Goal: Transaction & Acquisition: Purchase product/service

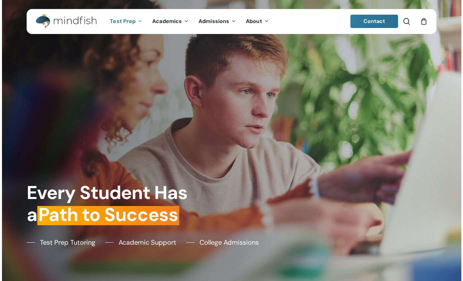
click at [139, 23] on icon "Main Menu" at bounding box center [139, 20] width 3 height 5
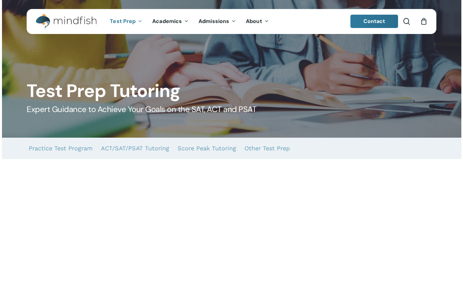
click at [118, 23] on span "Test Prep" at bounding box center [123, 21] width 26 height 7
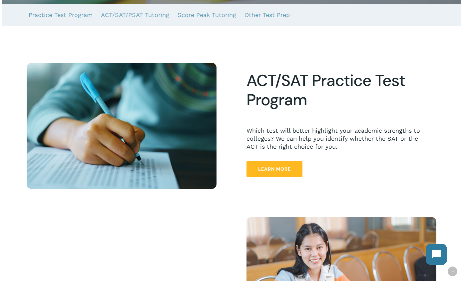
click at [283, 172] on span "Learn More" at bounding box center [274, 169] width 33 height 7
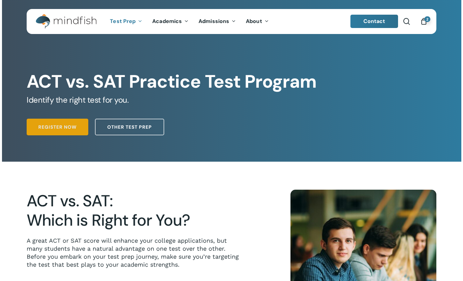
click at [74, 127] on span "Register Now" at bounding box center [57, 127] width 38 height 7
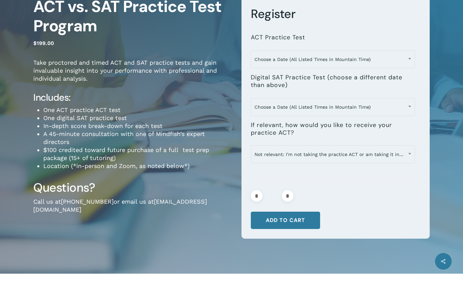
scroll to position [67, 0]
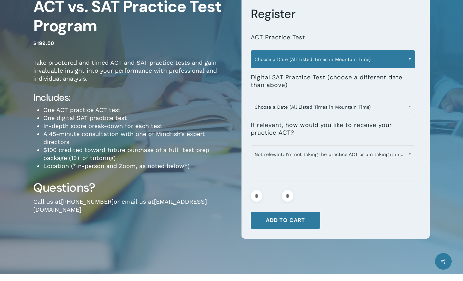
click at [301, 59] on span "Choose a Date (All Listed Times in Mountain Time)" at bounding box center [333, 59] width 164 height 14
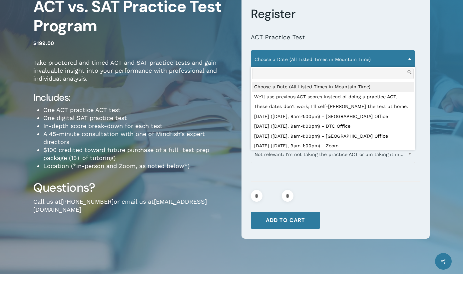
scroll to position [0, 0]
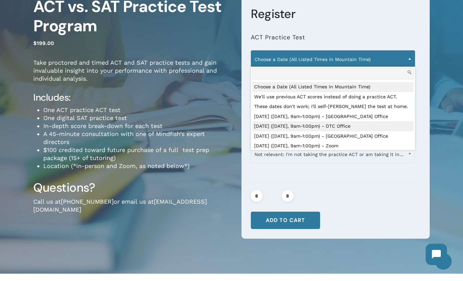
select select "**********"
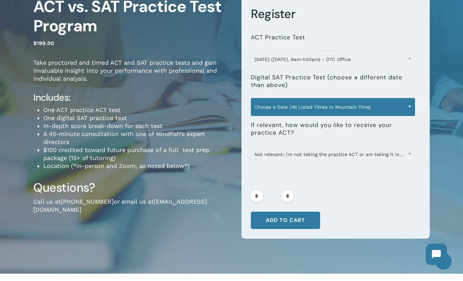
click at [301, 103] on span "Choose a Date (All Listed Times in Mountain Time)" at bounding box center [333, 107] width 164 height 14
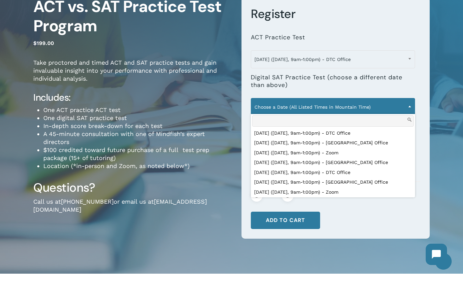
scroll to position [67, 0]
select select "**********"
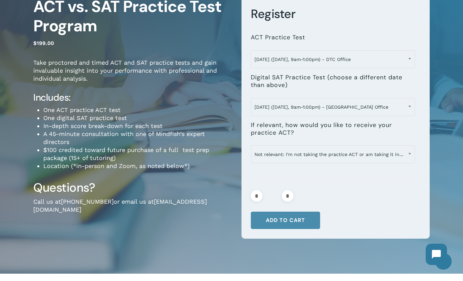
click at [293, 219] on button "Add to cart" at bounding box center [285, 220] width 69 height 17
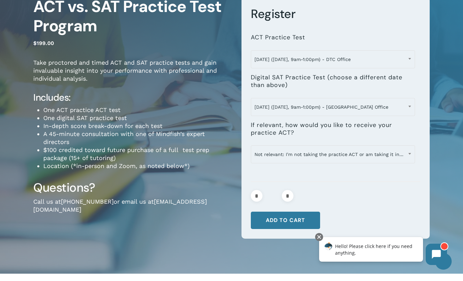
scroll to position [0, 0]
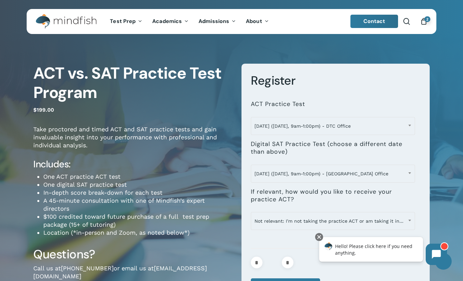
click at [424, 21] on div "2" at bounding box center [426, 19] width 7 height 7
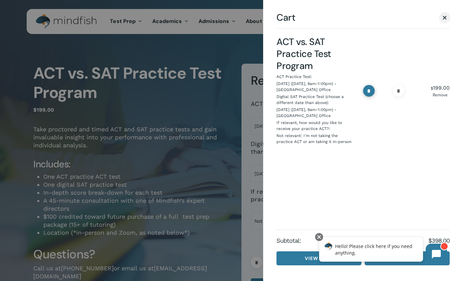
click at [372, 94] on input "*" at bounding box center [369, 91] width 12 height 12
type input "*"
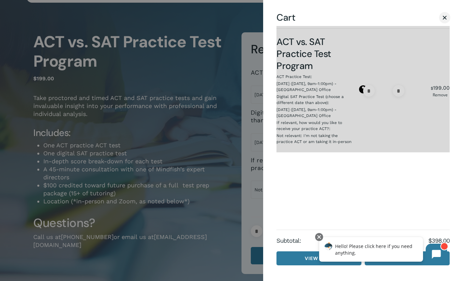
scroll to position [67, 0]
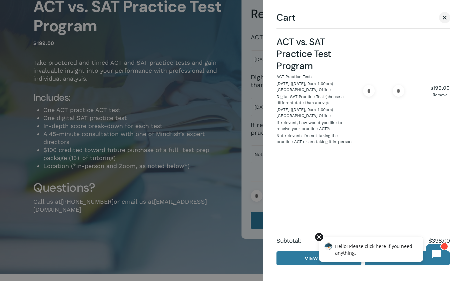
click at [319, 234] on div at bounding box center [319, 237] width 8 height 8
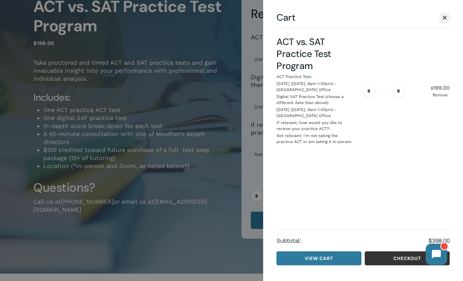
click at [379, 255] on link "Checkout" at bounding box center [407, 258] width 85 height 14
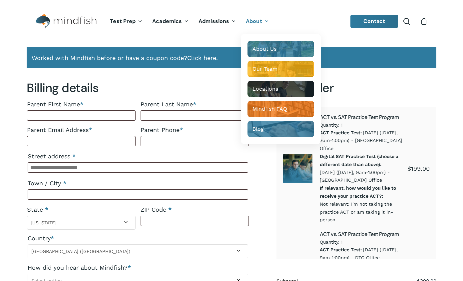
select select "**"
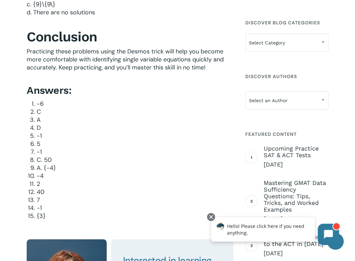
scroll to position [1833, 0]
